Goal: Task Accomplishment & Management: Manage account settings

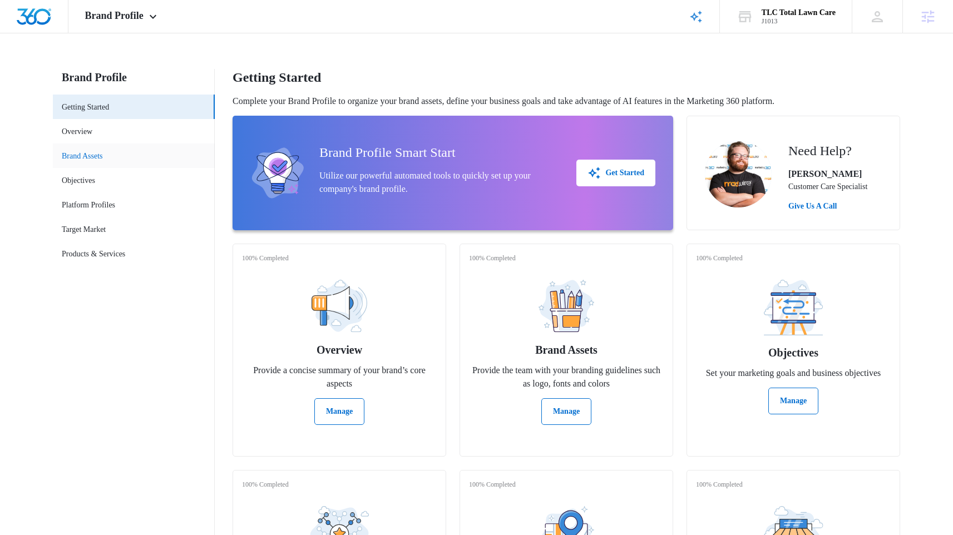
click at [103, 154] on link "Brand Assets" at bounding box center [82, 156] width 41 height 12
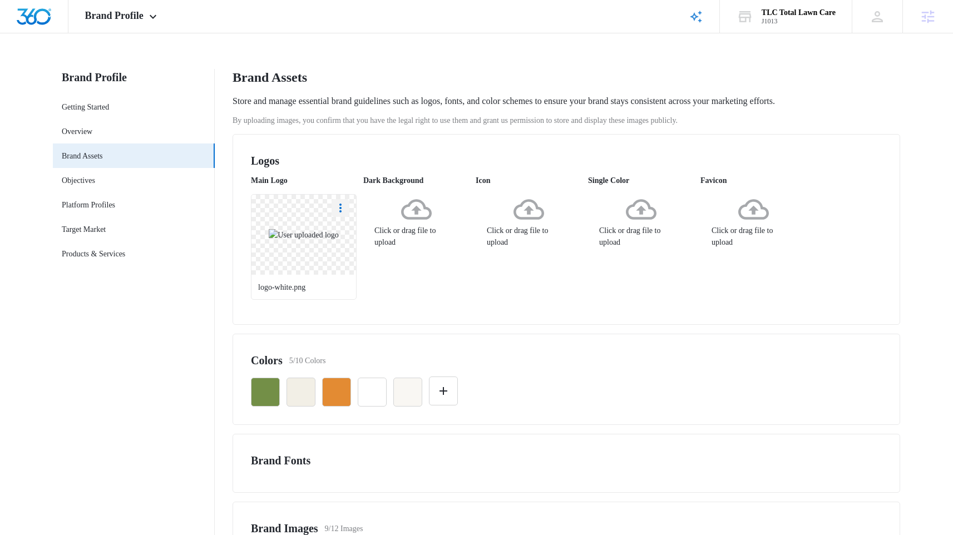
click at [337, 204] on icon "More" at bounding box center [340, 207] width 13 height 13
click at [342, 209] on icon "More" at bounding box center [340, 207] width 13 height 13
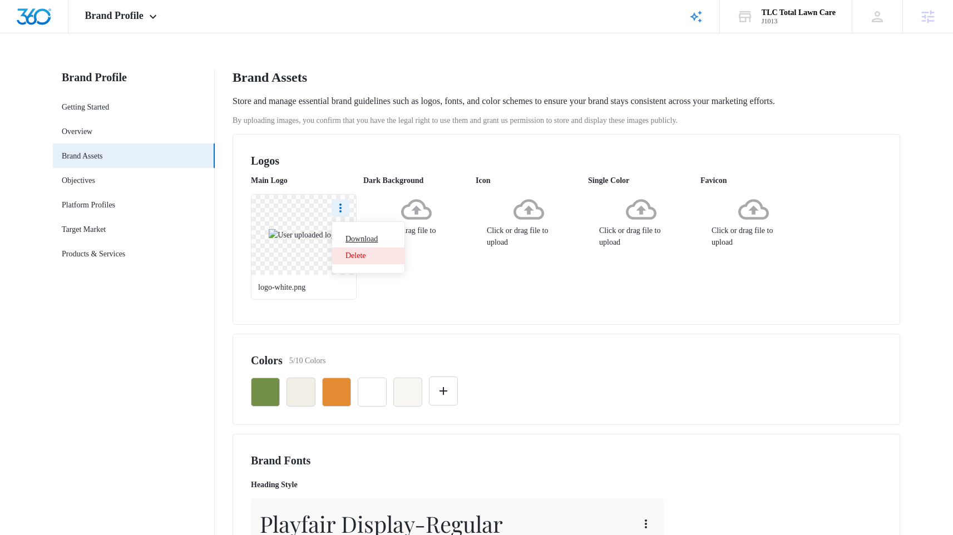
click at [365, 252] on div "Delete" at bounding box center [362, 256] width 32 height 8
click at [308, 225] on icon at bounding box center [304, 209] width 31 height 31
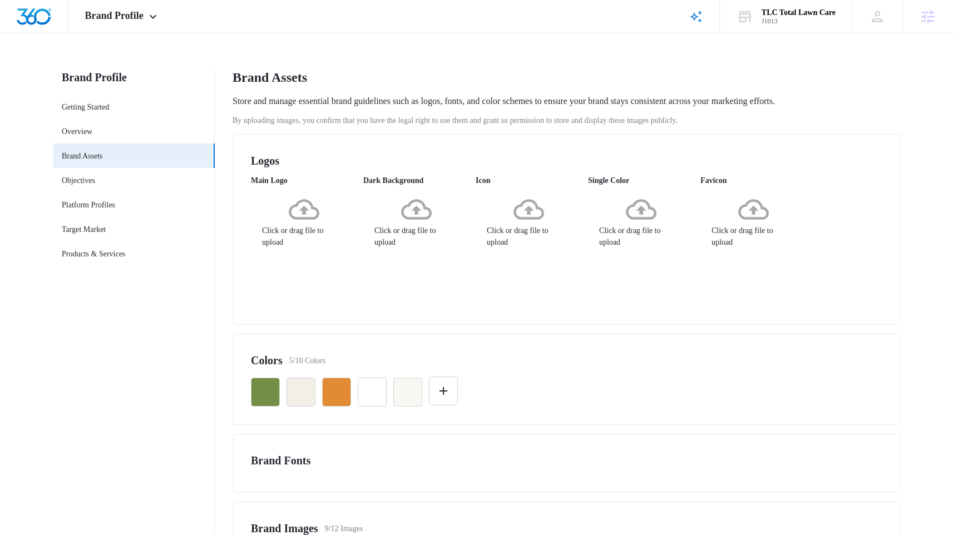
click at [309, 248] on div "Click or drag file to upload" at bounding box center [304, 221] width 106 height 54
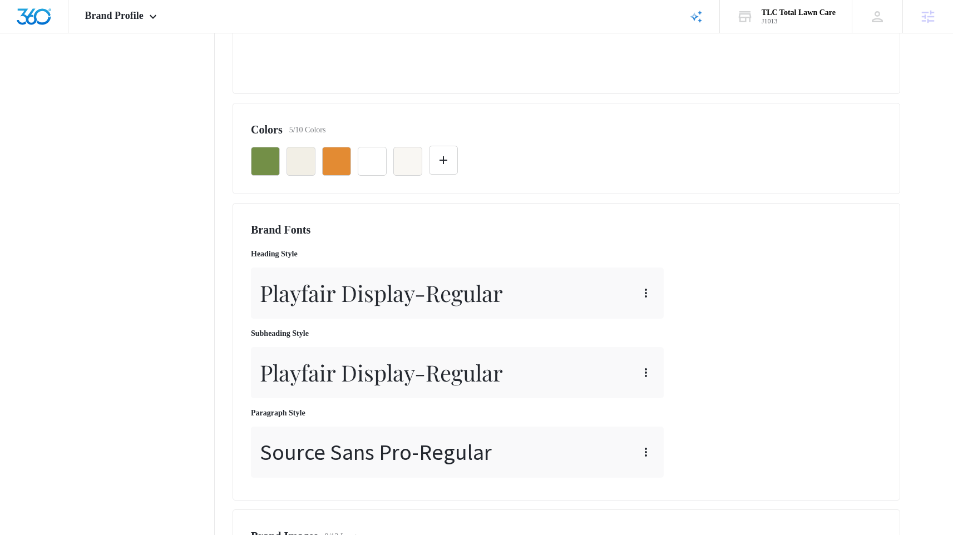
scroll to position [235, 0]
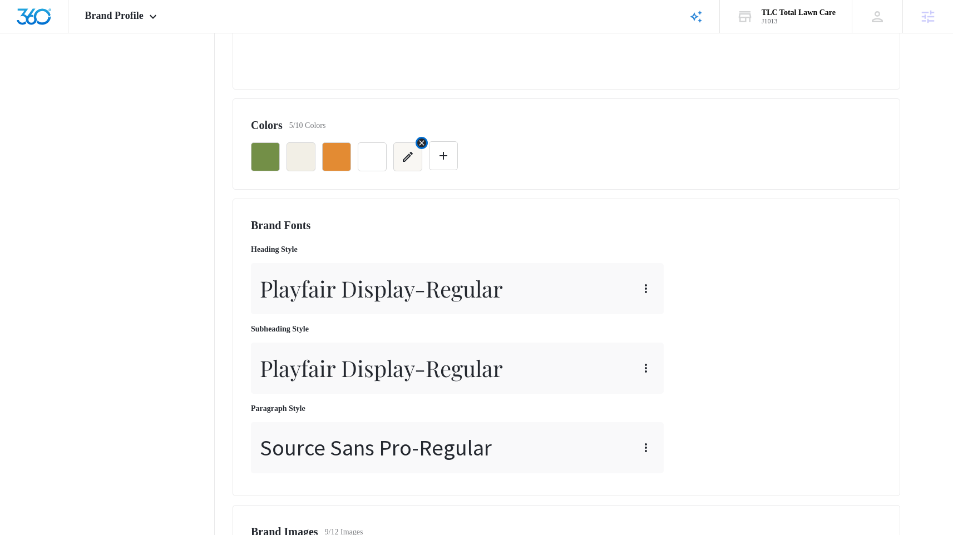
click at [408, 159] on icon "button" at bounding box center [407, 156] width 13 height 13
